Goal: Find specific page/section: Find specific page/section

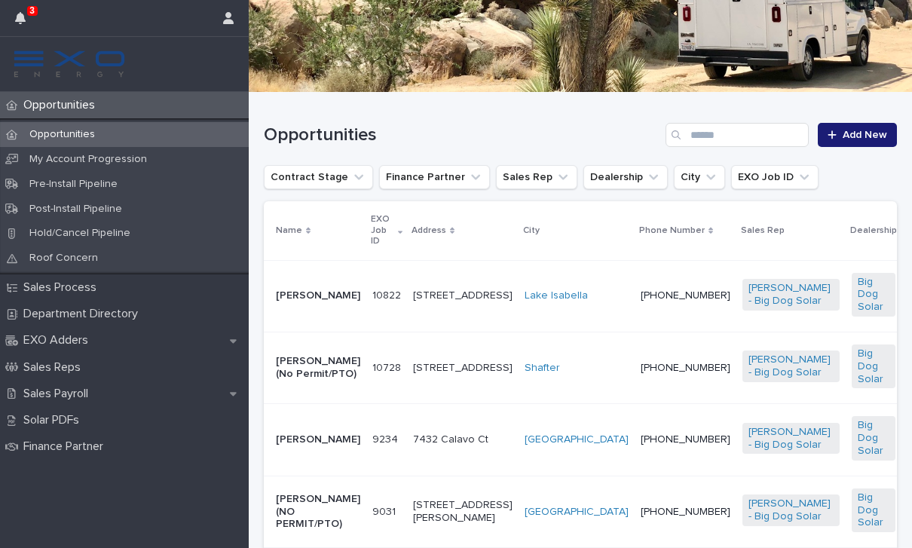
scroll to position [215, 0]
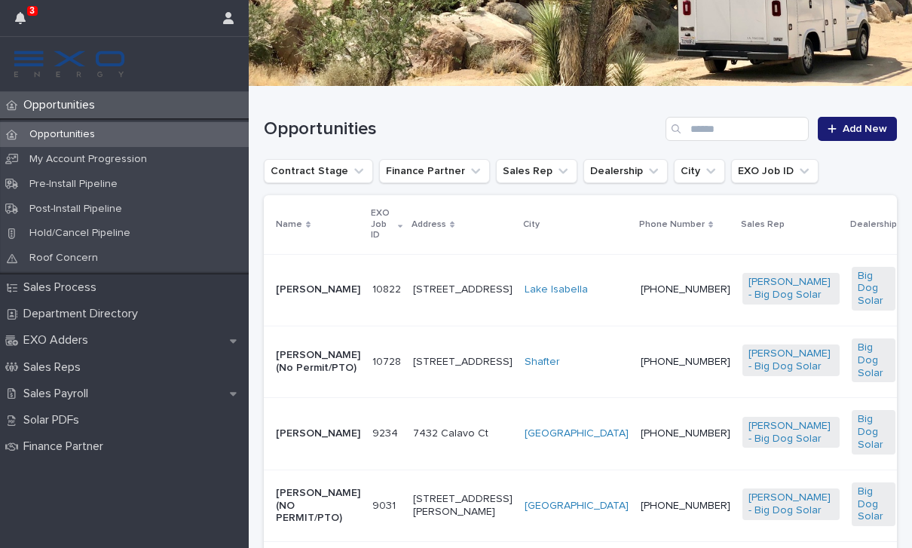
click at [320, 373] on p "[PERSON_NAME] (No Permit/PTO)" at bounding box center [318, 362] width 84 height 26
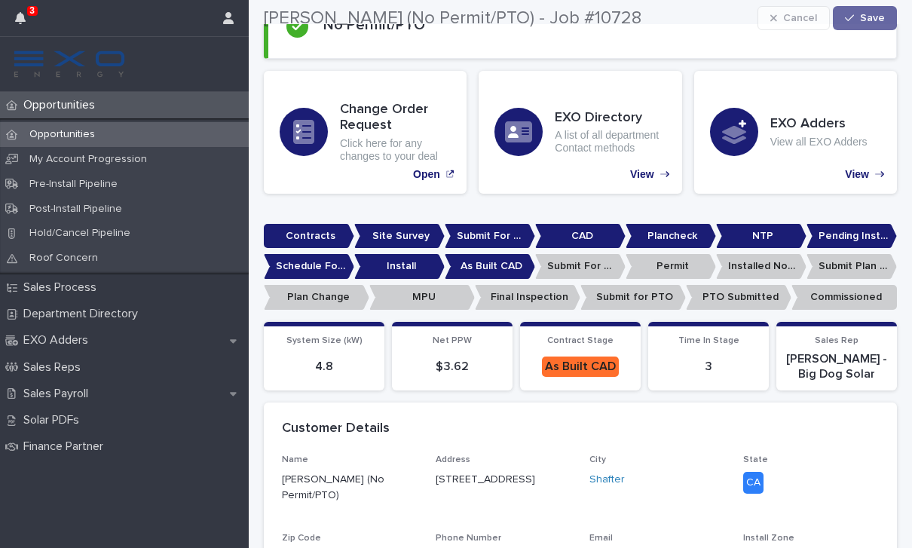
scroll to position [190, 0]
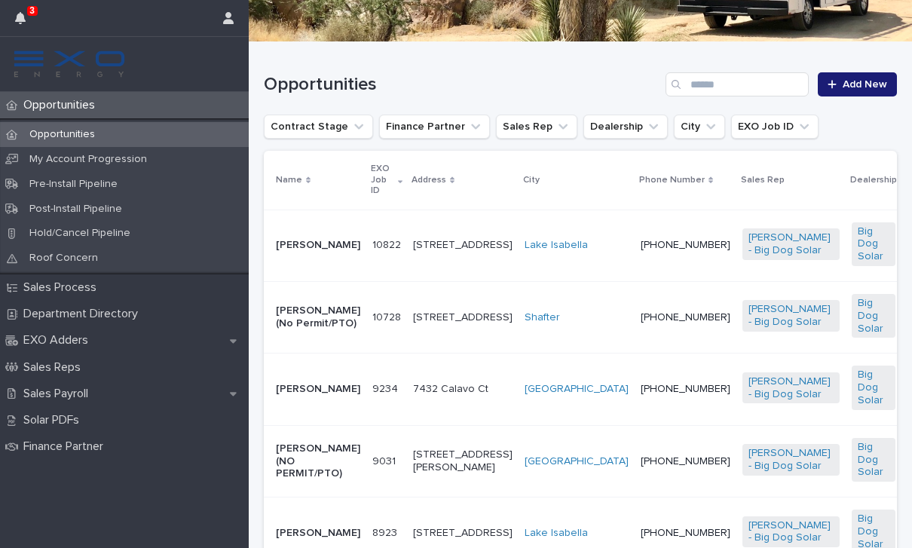
scroll to position [262, 0]
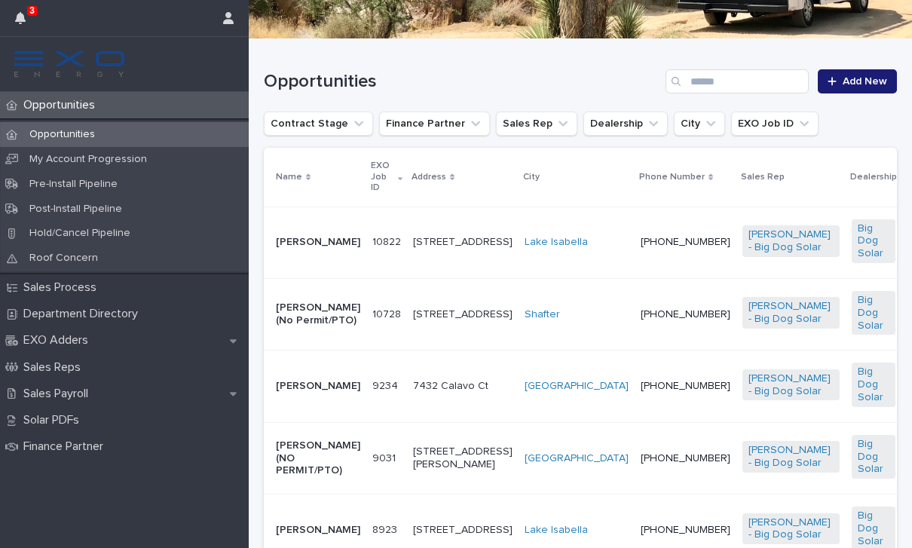
click at [295, 179] on p "Name" at bounding box center [289, 177] width 26 height 17
click at [305, 236] on p "[PERSON_NAME]" at bounding box center [318, 242] width 84 height 13
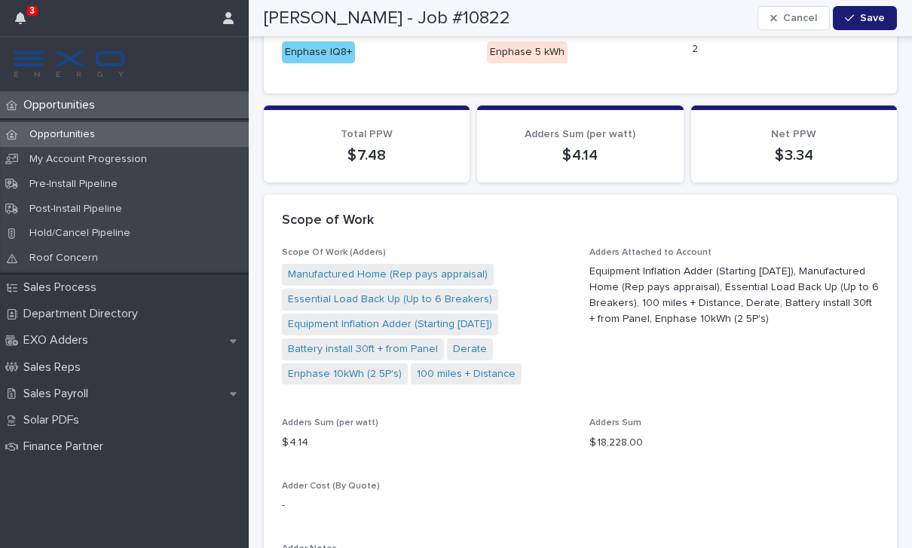
scroll to position [1522, 0]
click at [323, 342] on link "Battery install 30ft + from Panel" at bounding box center [363, 350] width 150 height 16
